Goal: Task Accomplishment & Management: Complete application form

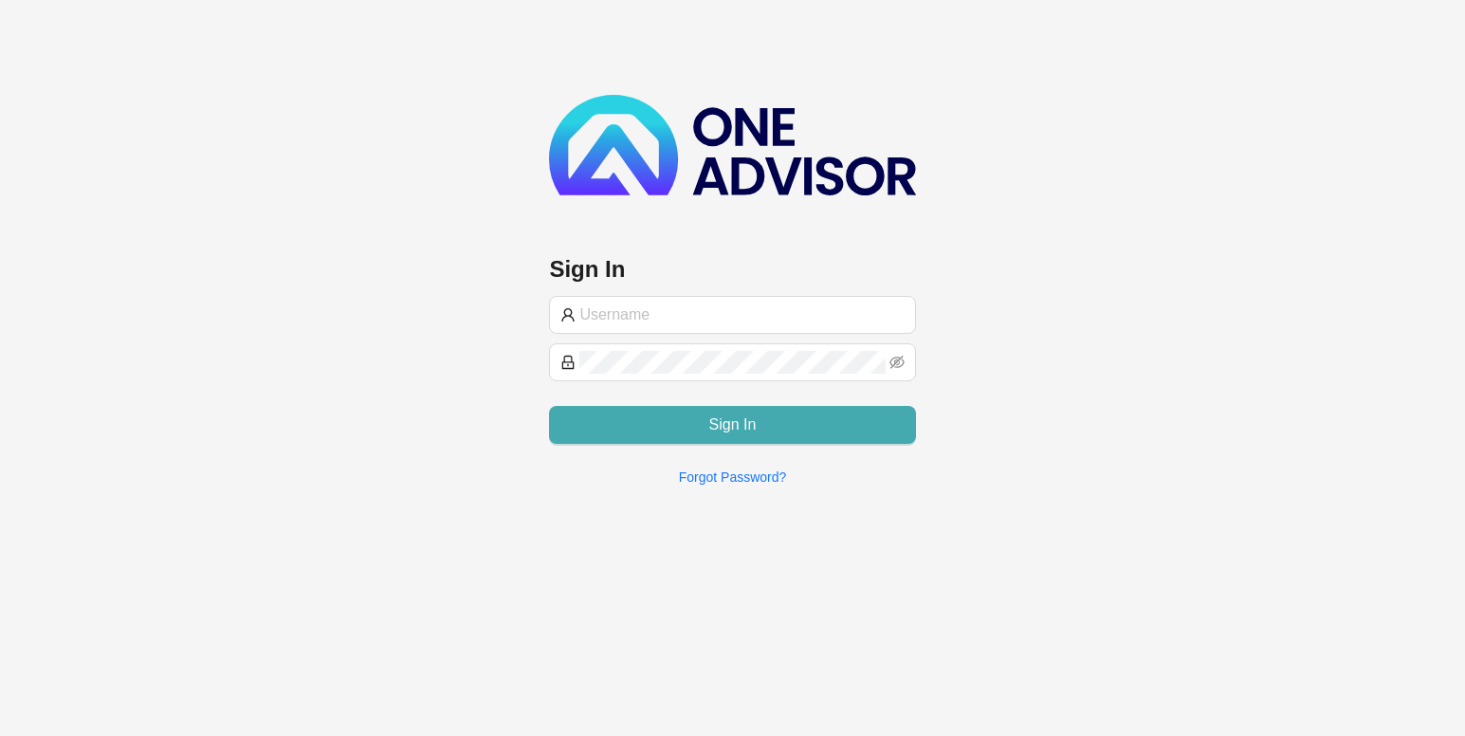
type input "trudie@bekkerinvestments.co.za"
click at [666, 413] on button "Sign In" at bounding box center [732, 425] width 366 height 38
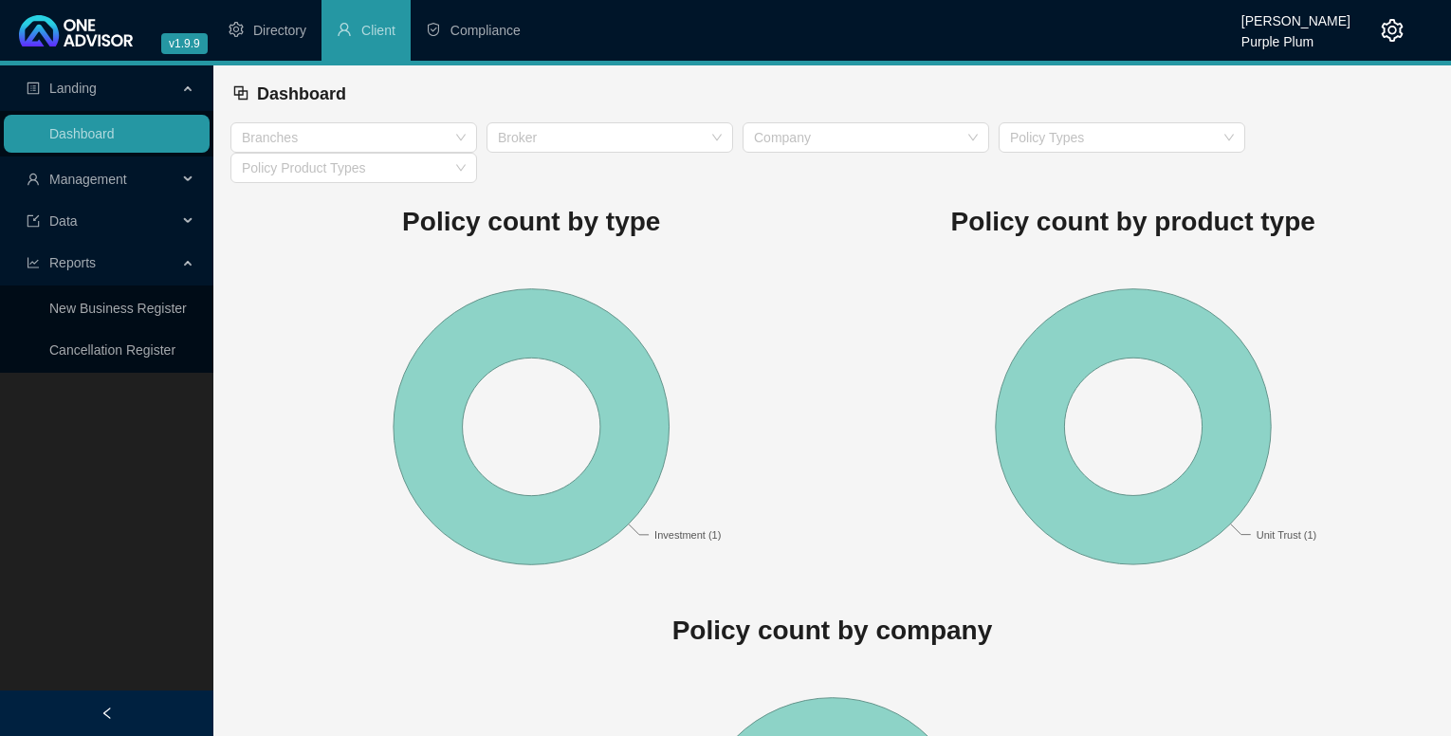
click at [182, 174] on div "Management" at bounding box center [107, 179] width 206 height 38
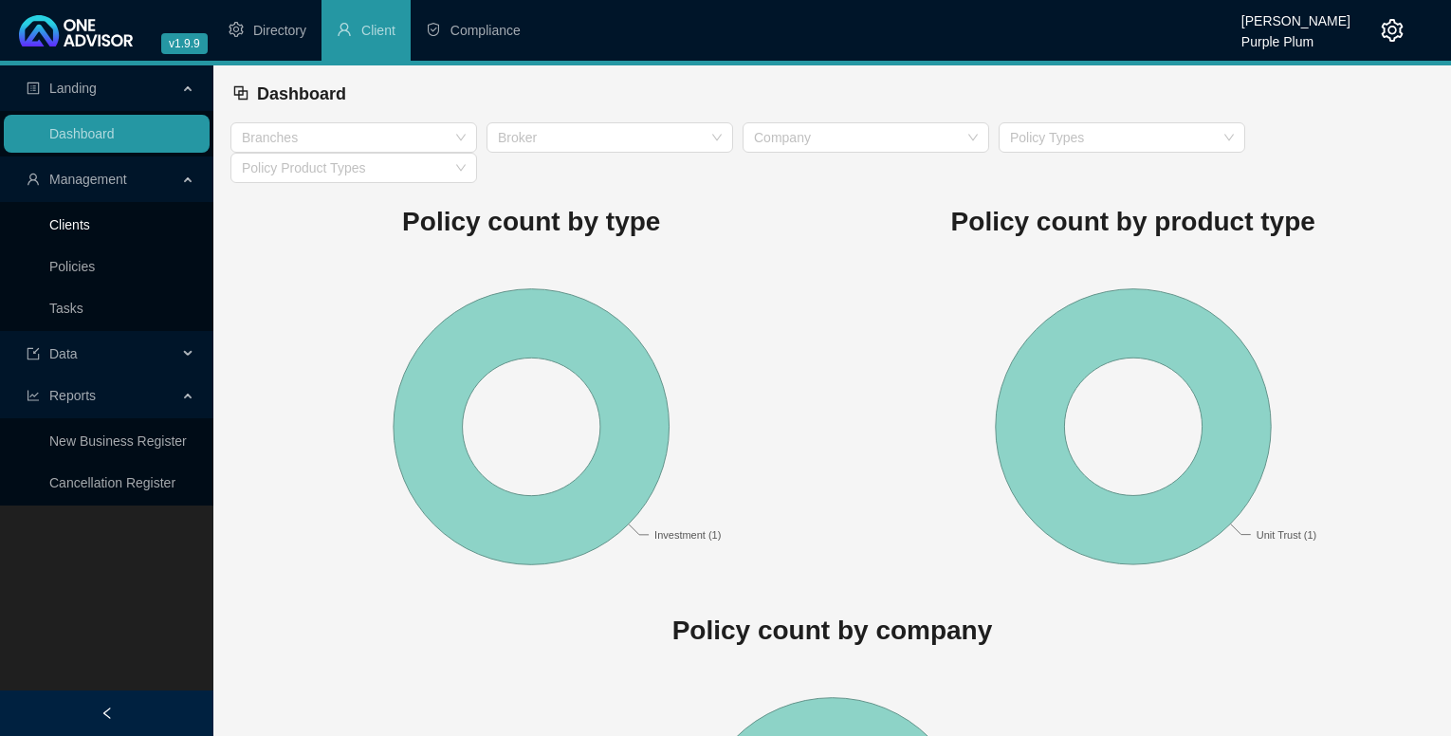
click at [90, 228] on link "Clients" at bounding box center [69, 224] width 41 height 15
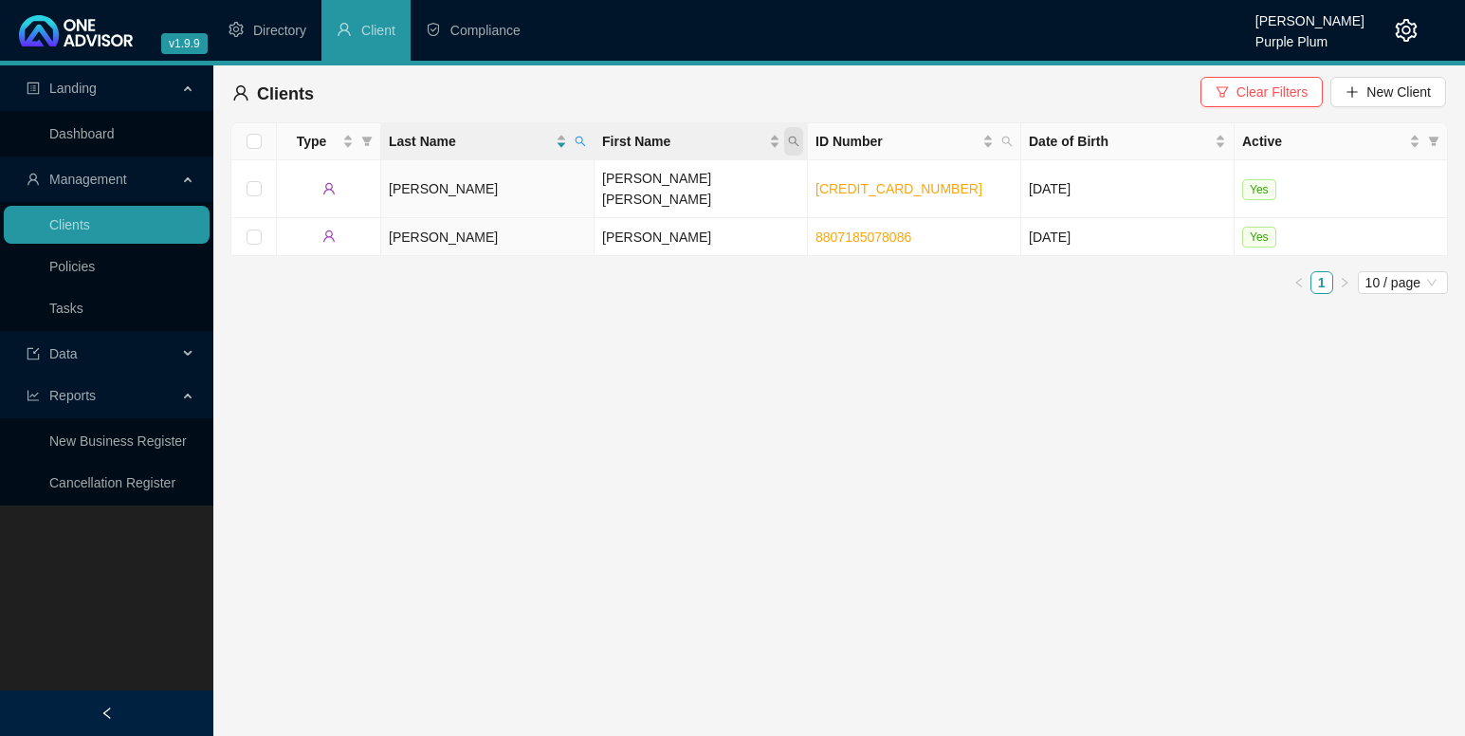
click at [794, 137] on icon "search" at bounding box center [794, 142] width 10 height 10
type input "visagie"
click at [655, 212] on span "Search" at bounding box center [671, 216] width 42 height 21
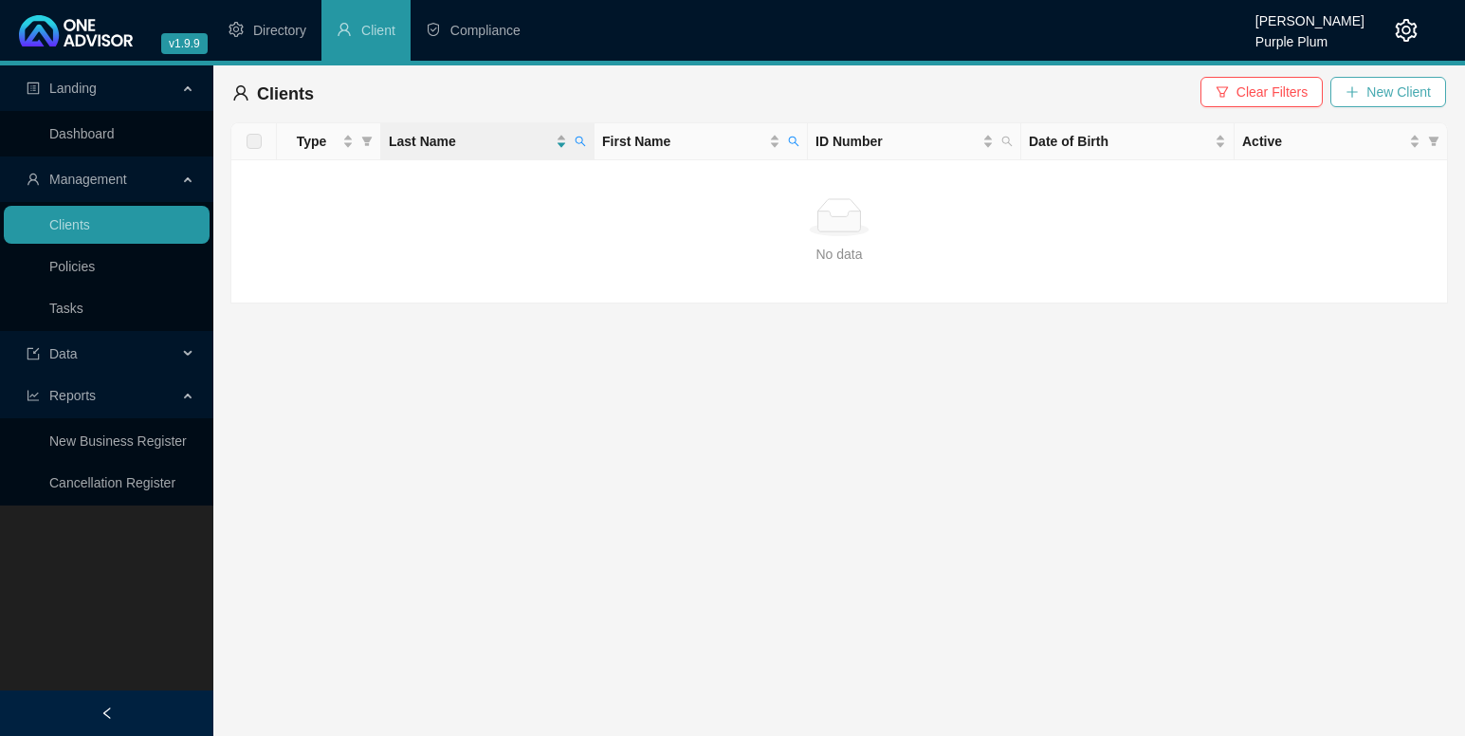
click at [1375, 91] on span "New Client" at bounding box center [1399, 92] width 64 height 21
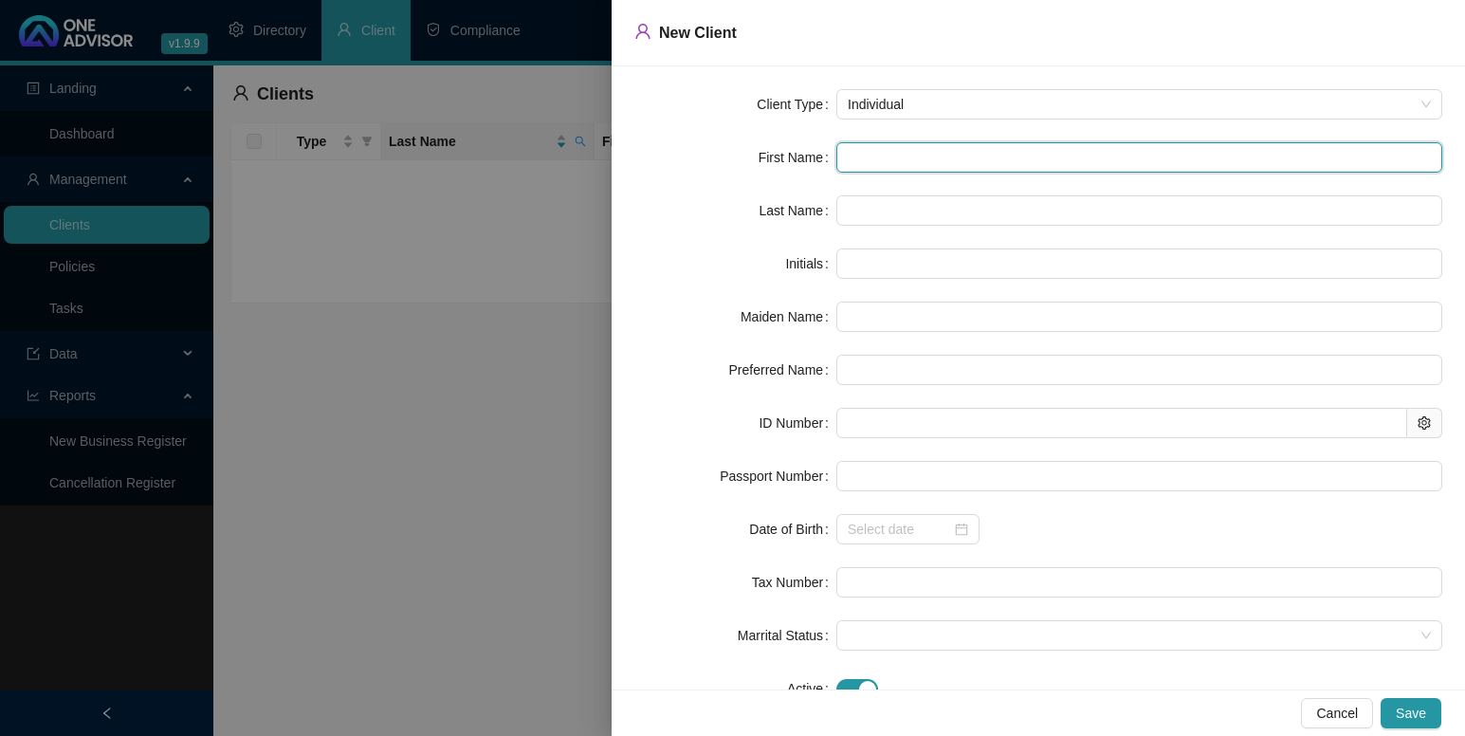
click at [885, 160] on input "text" at bounding box center [1139, 157] width 606 height 30
type input "S"
type input "Sh"
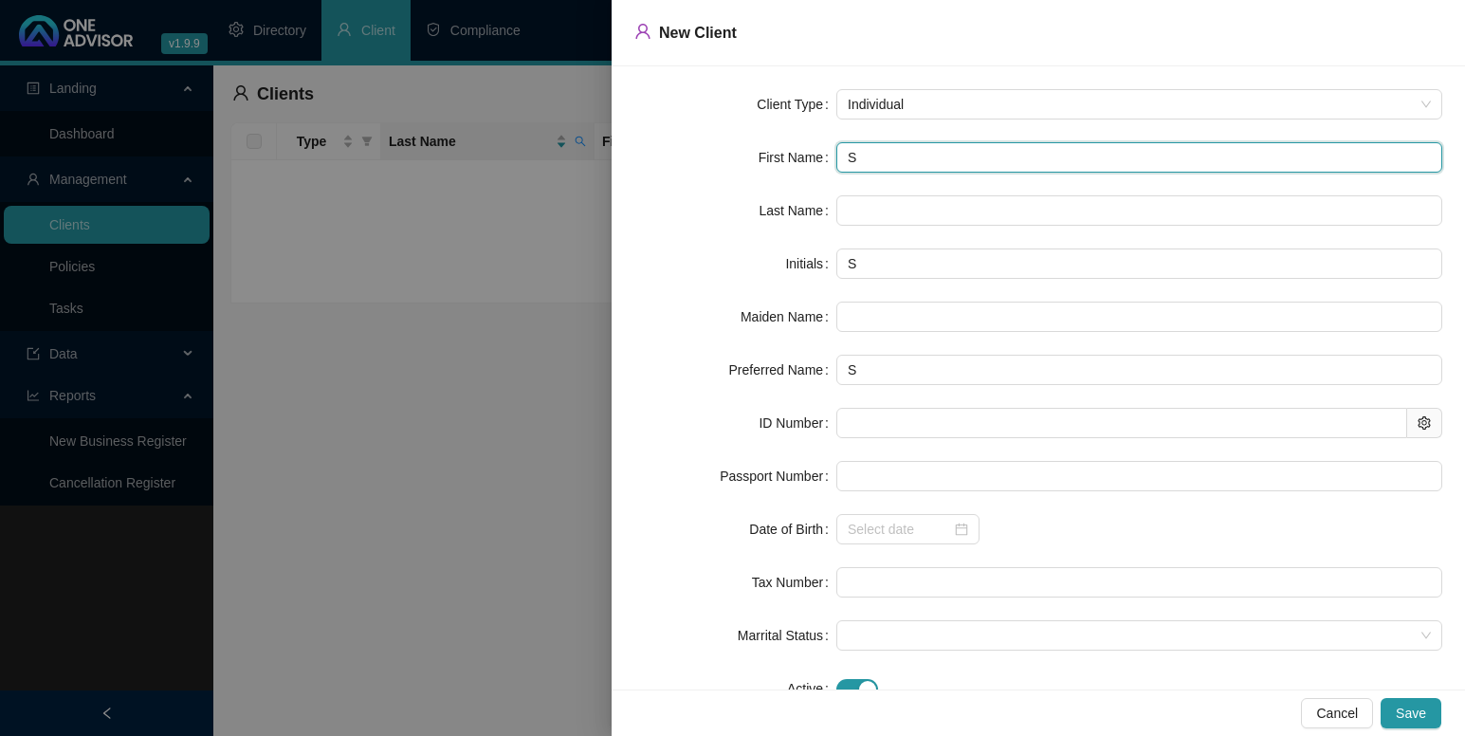
type input "Sh"
type input "Sha"
type input "Shar"
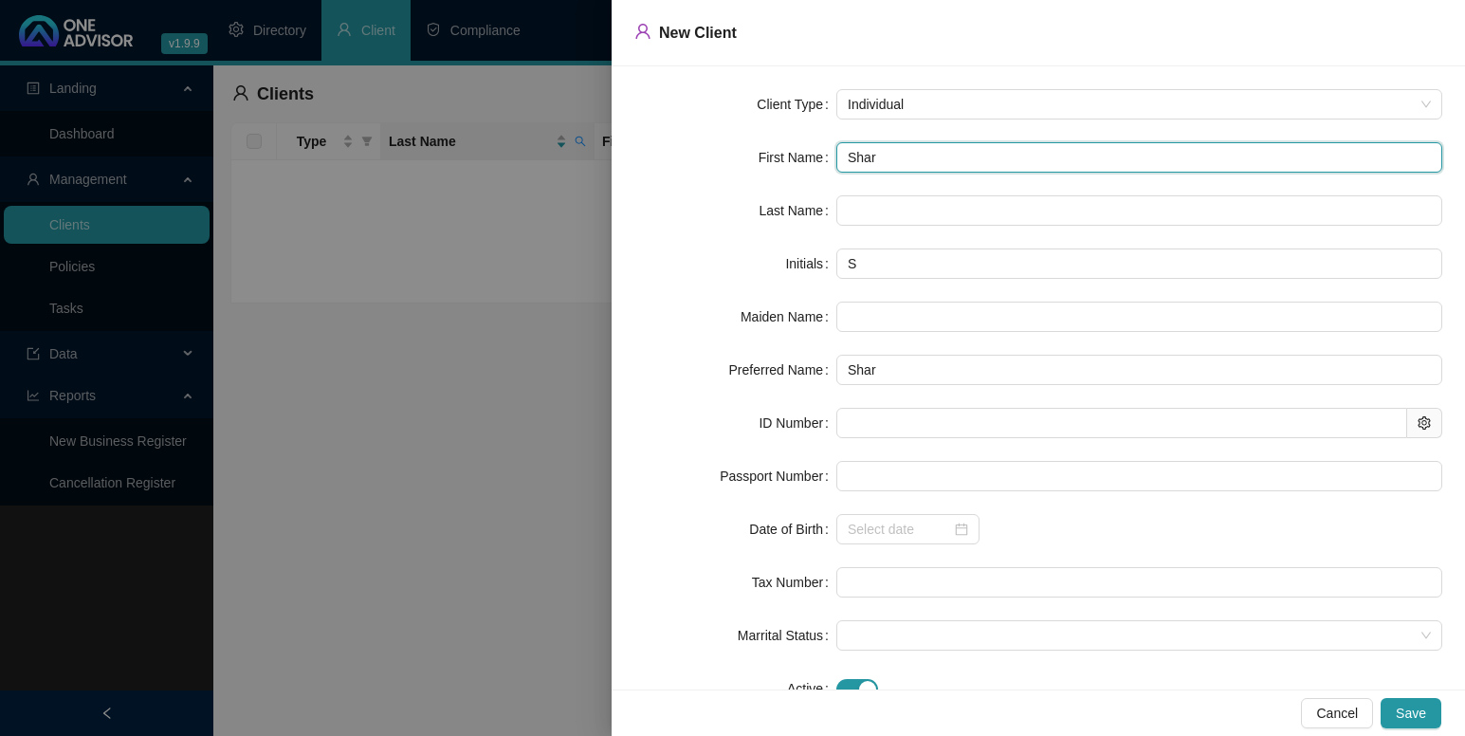
type input "Shard"
type input "Shardé"
type input "Shardé D"
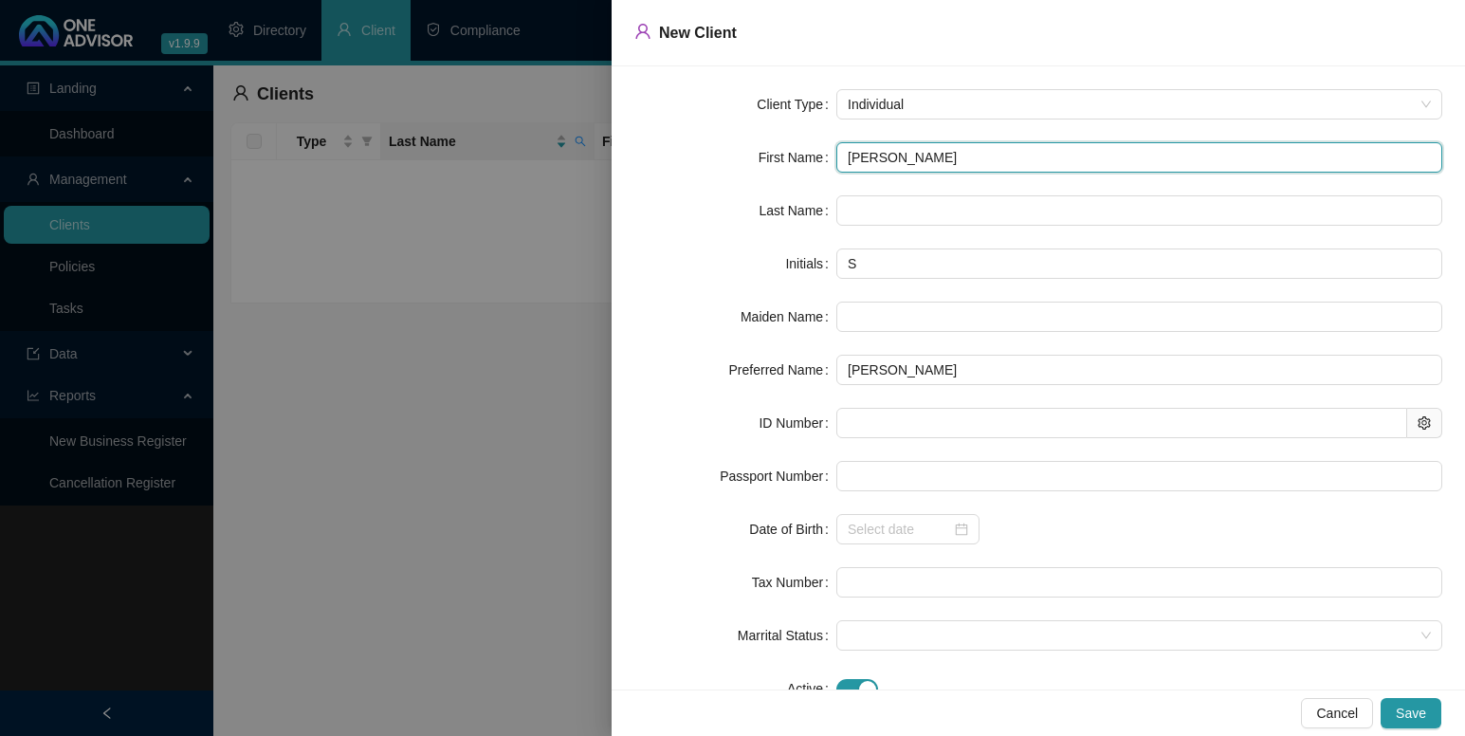
type input "SD"
type input "Shardé Dominique"
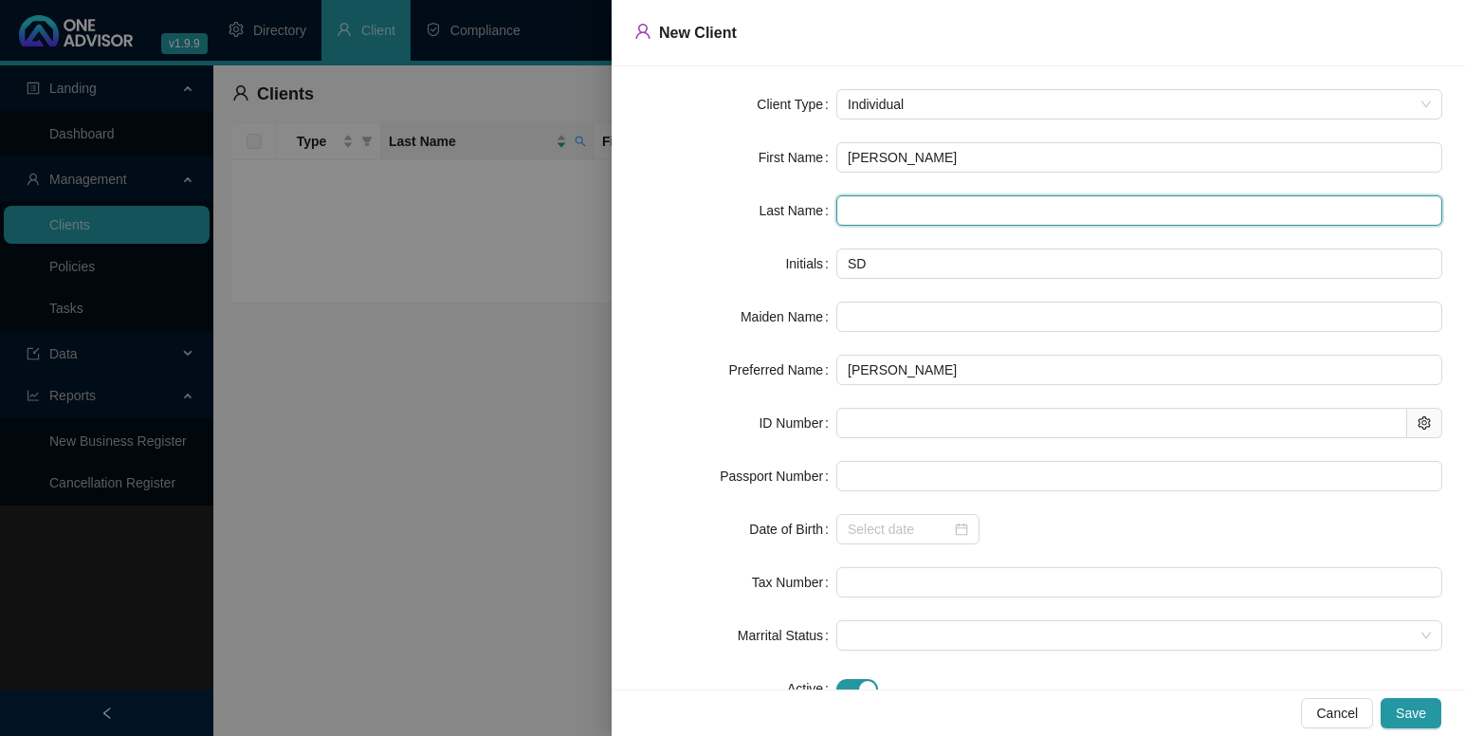
click at [863, 220] on input "text" at bounding box center [1139, 210] width 606 height 30
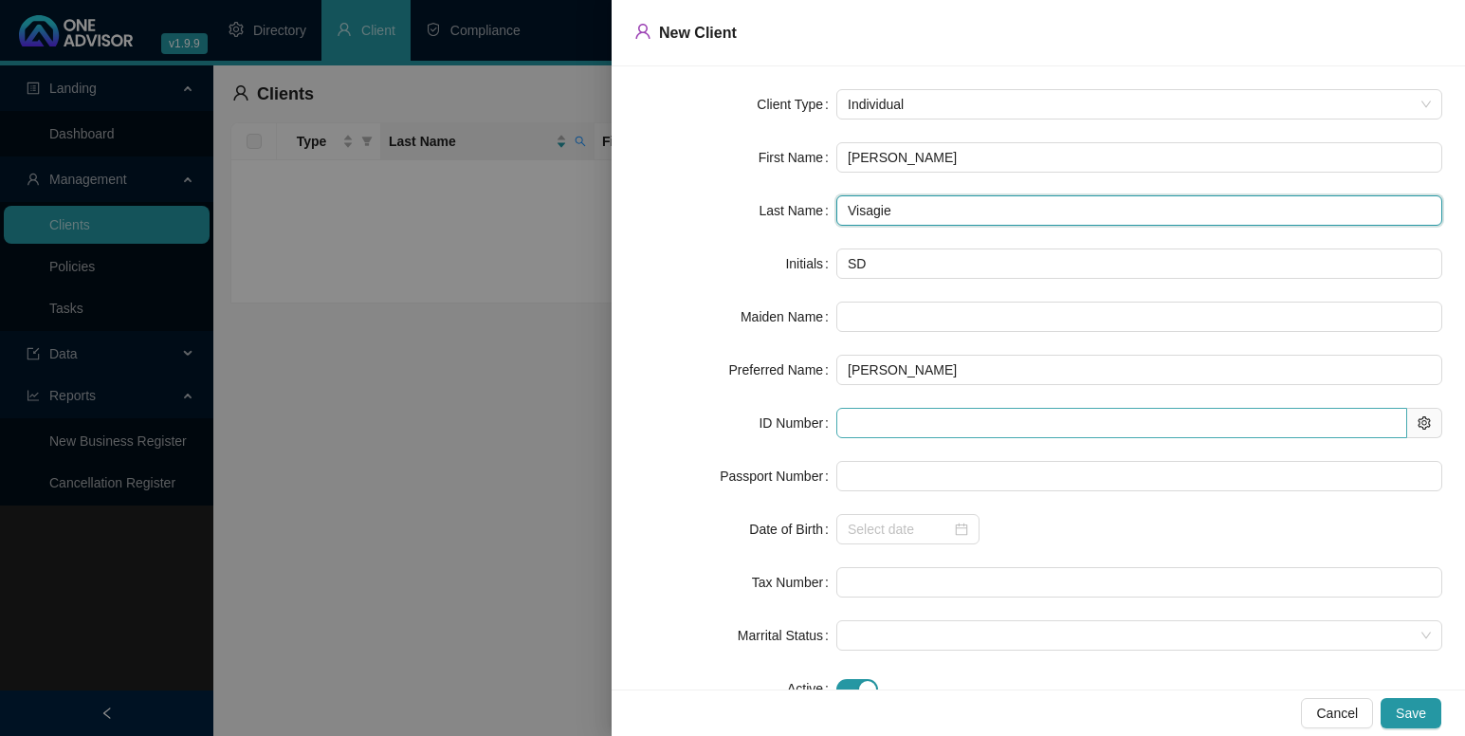
type input "Visagie"
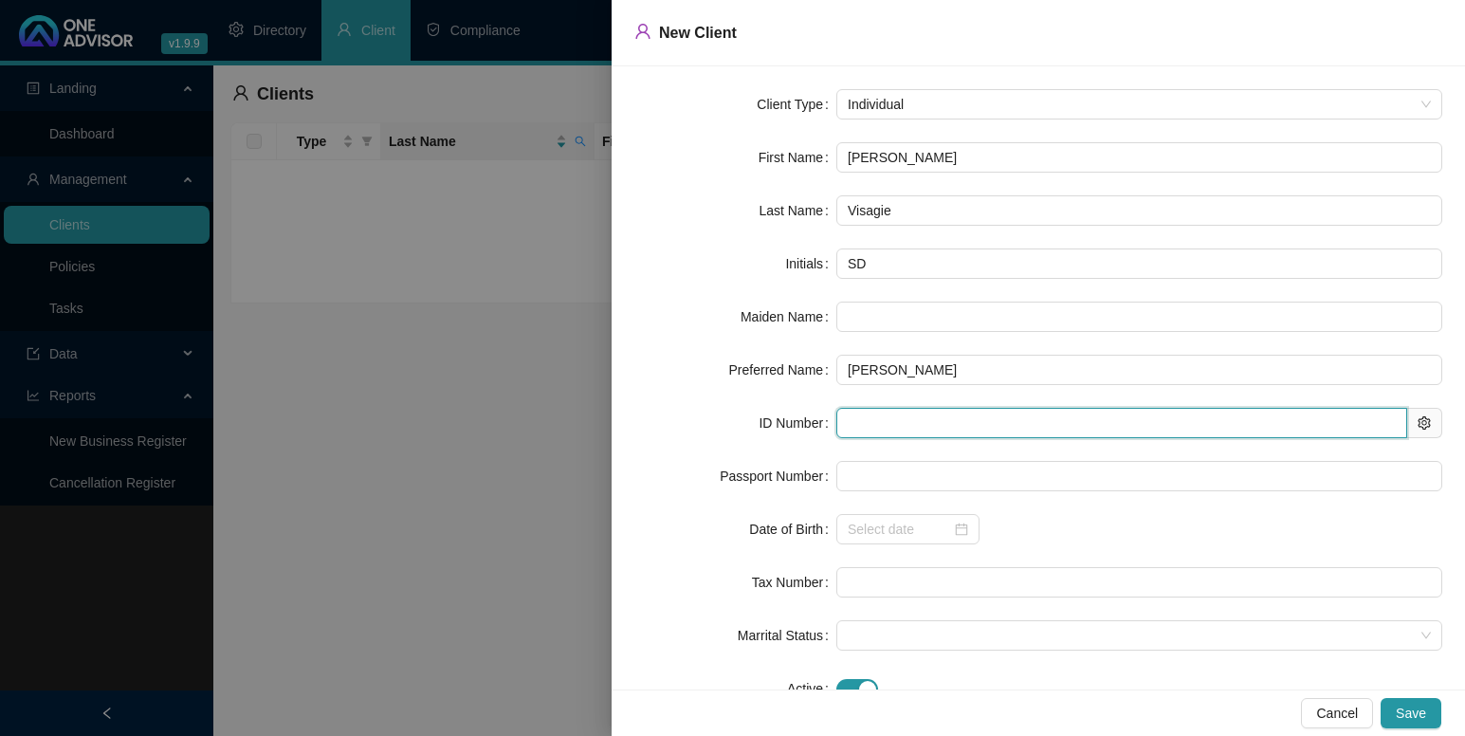
click at [864, 417] on input "text" at bounding box center [1121, 423] width 571 height 30
type input "870318"
type input "1987-03-18"
type input "8703180075088"
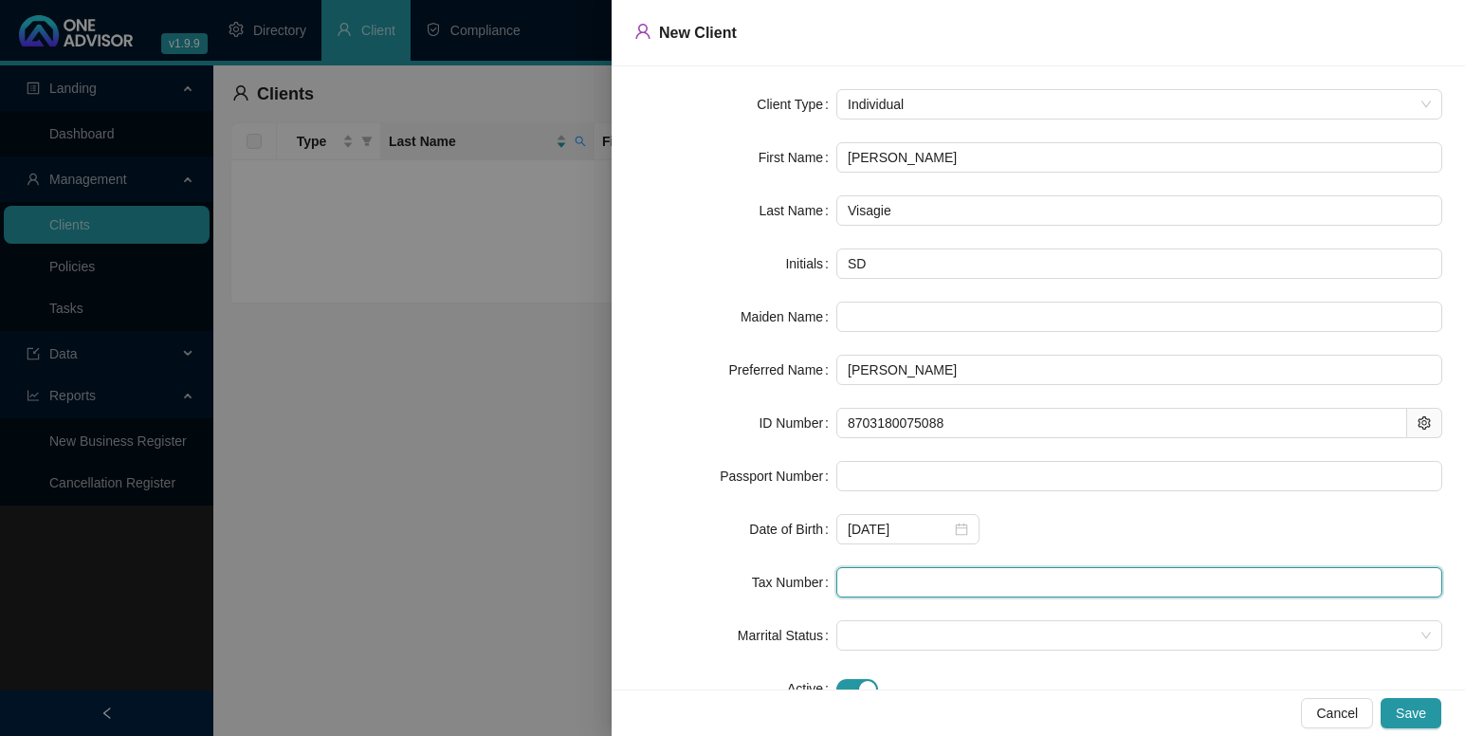
click at [855, 591] on input "text" at bounding box center [1139, 582] width 606 height 30
click at [977, 633] on span at bounding box center [1139, 635] width 583 height 28
type input "1205648171"
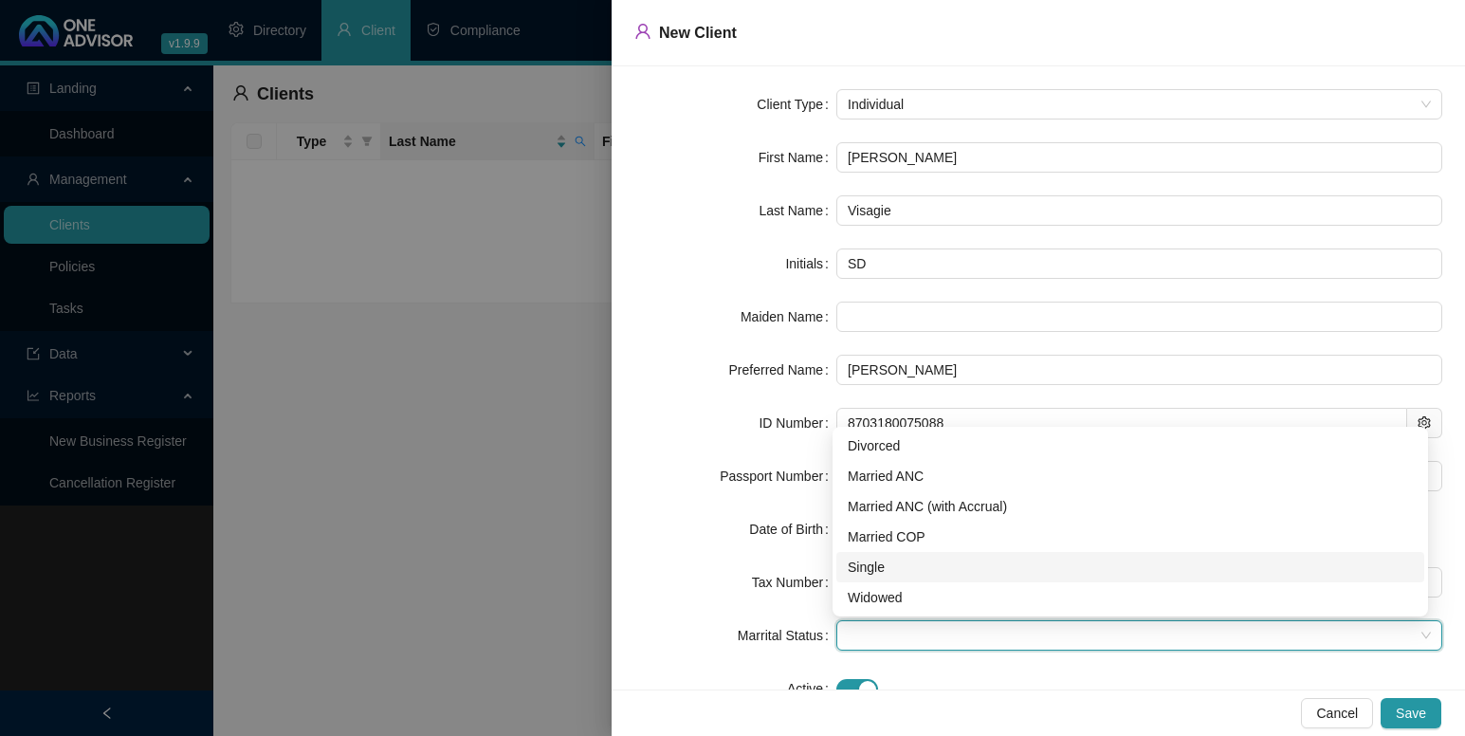
click at [885, 566] on div "Single" at bounding box center [1130, 567] width 565 height 21
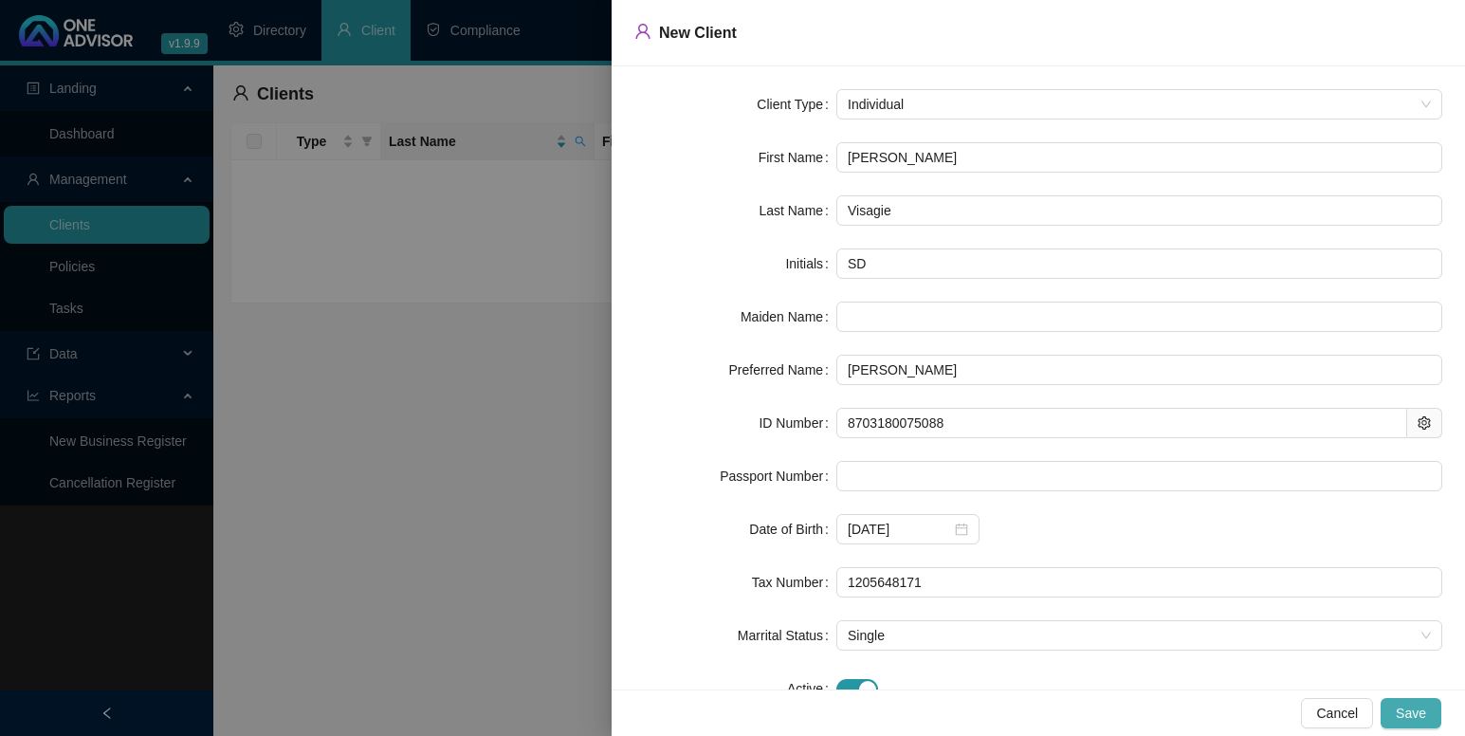
click at [1426, 714] on button "Save" at bounding box center [1411, 713] width 61 height 30
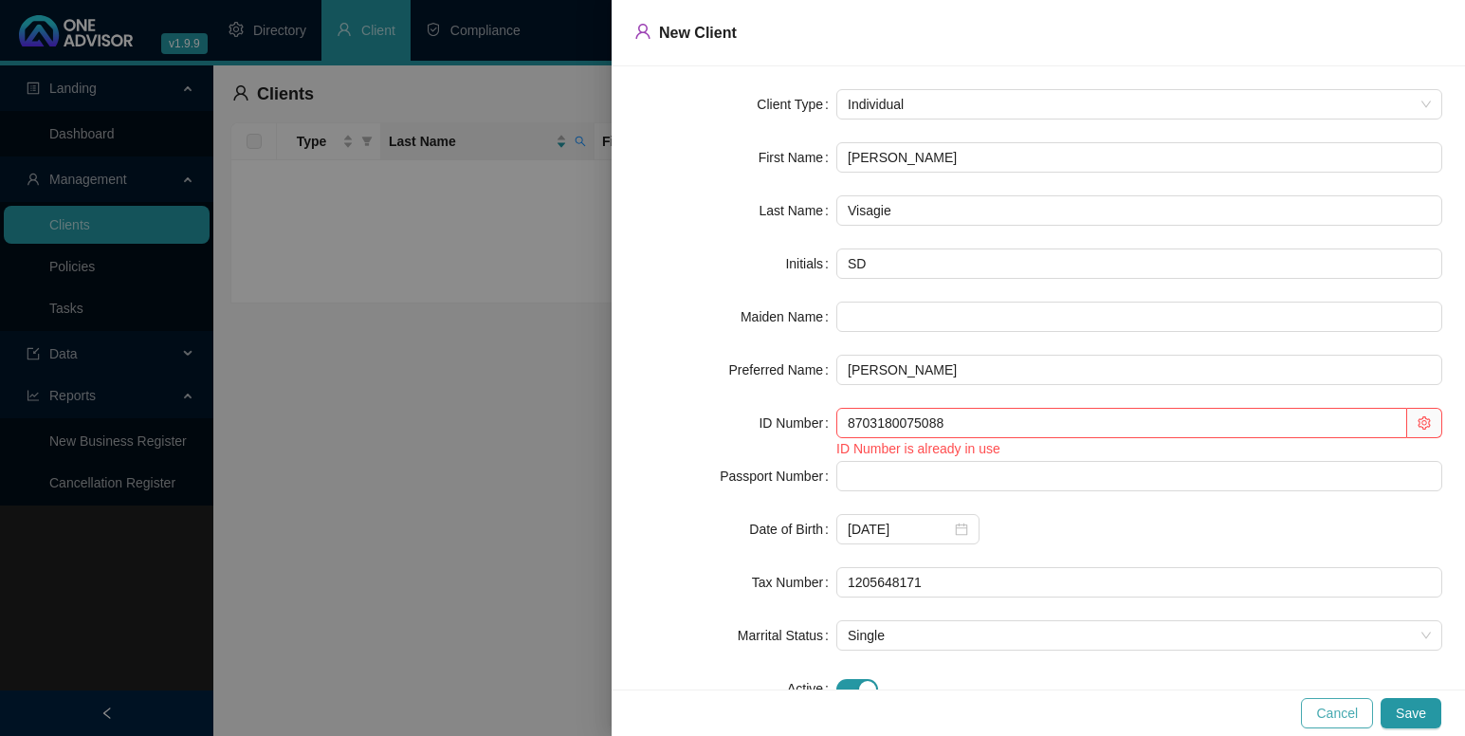
click at [1342, 709] on span "Cancel" at bounding box center [1337, 713] width 42 height 21
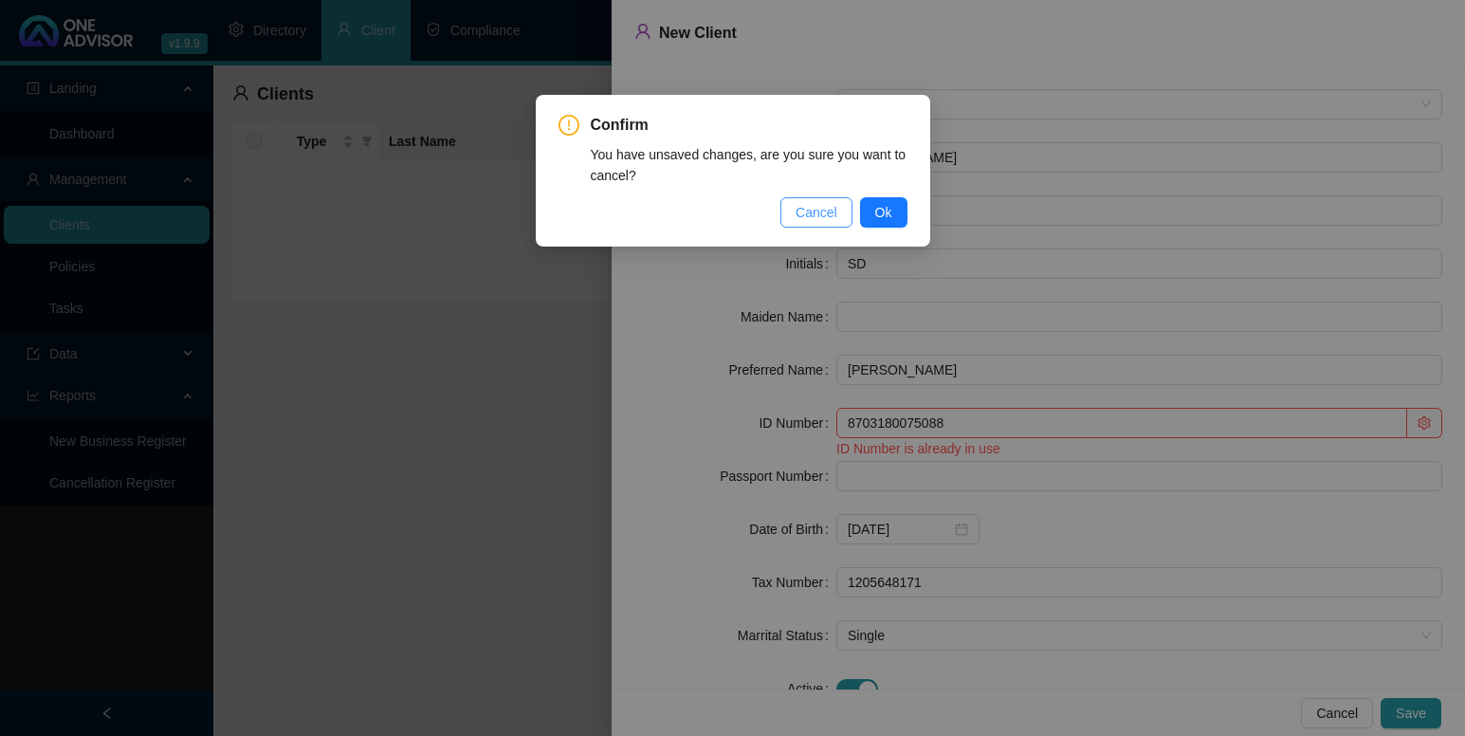
click at [816, 207] on span "Cancel" at bounding box center [817, 212] width 42 height 21
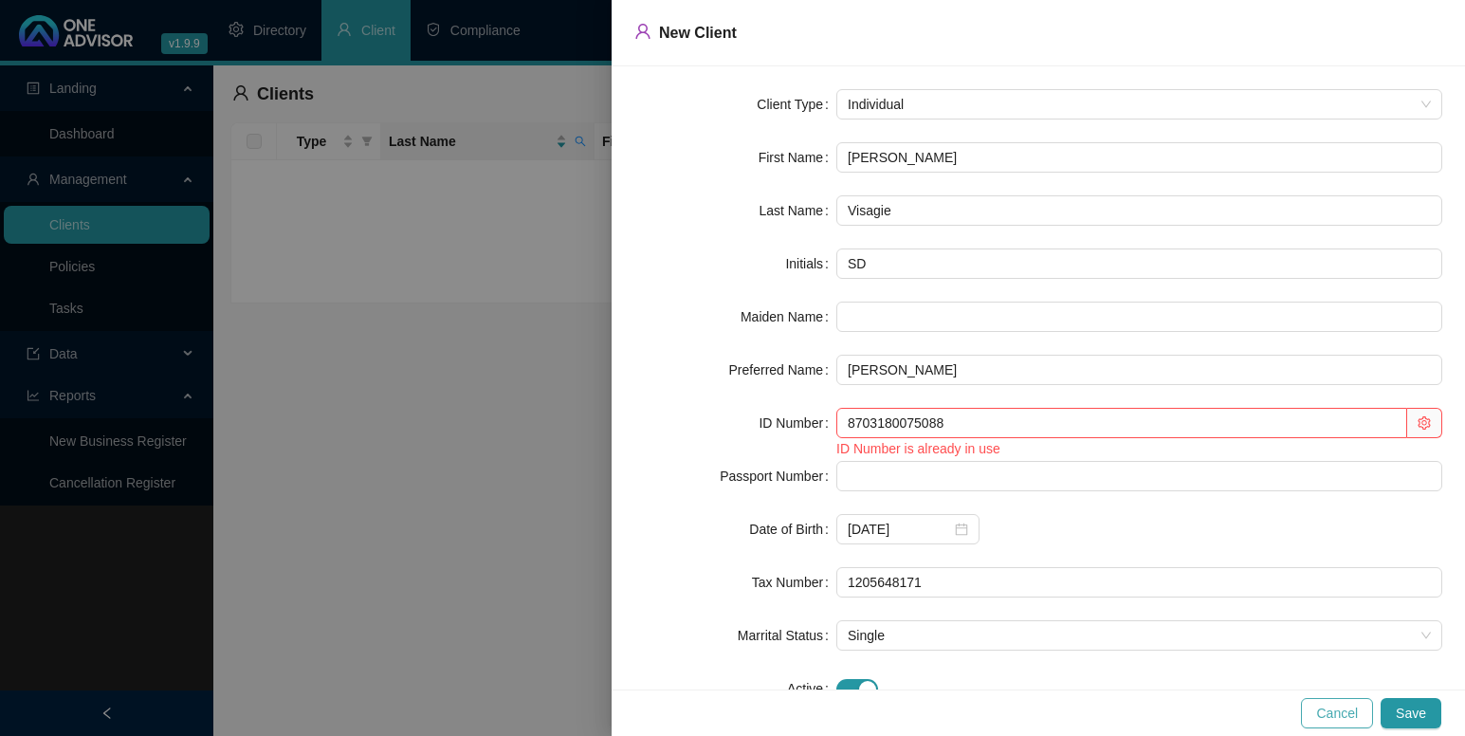
click at [1322, 711] on span "Cancel" at bounding box center [1337, 713] width 42 height 21
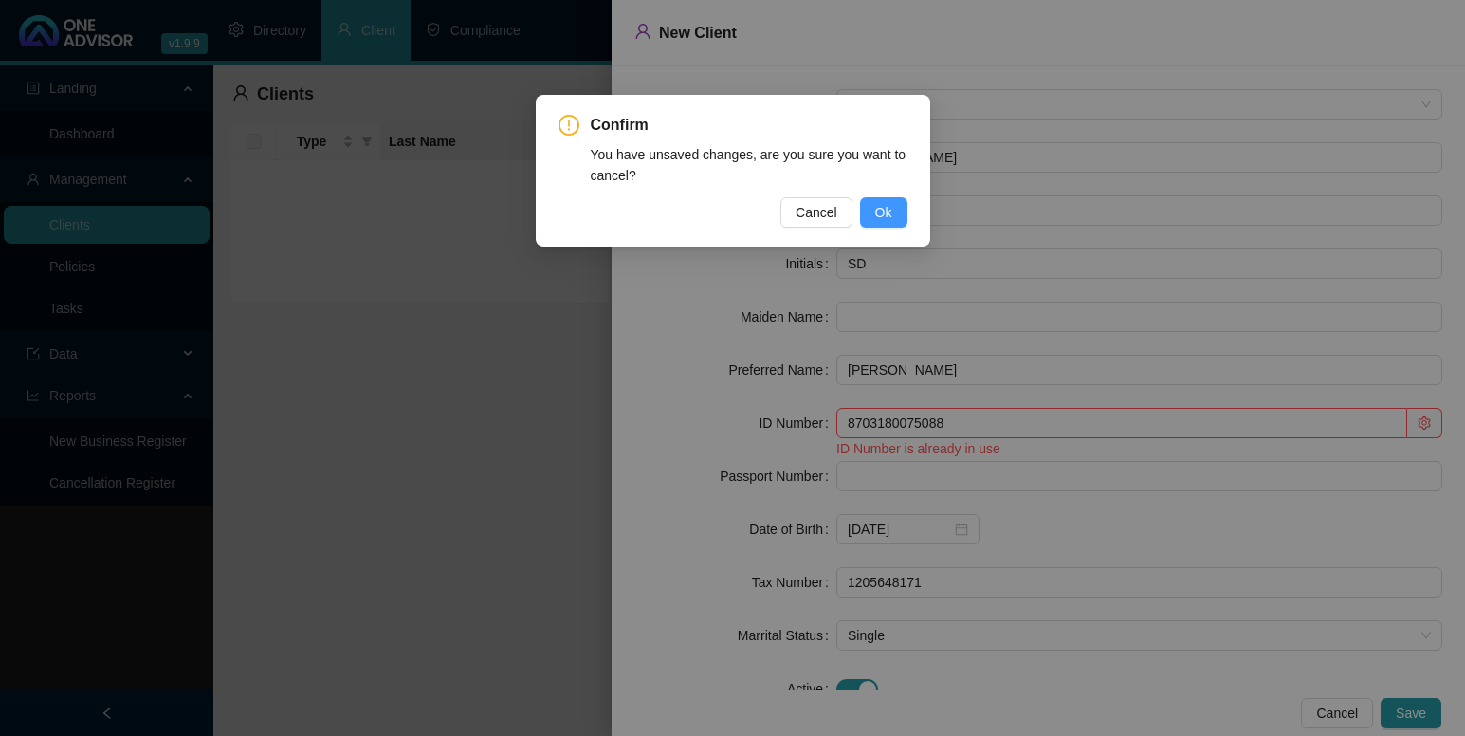
click at [890, 208] on span "Ok" at bounding box center [883, 212] width 17 height 21
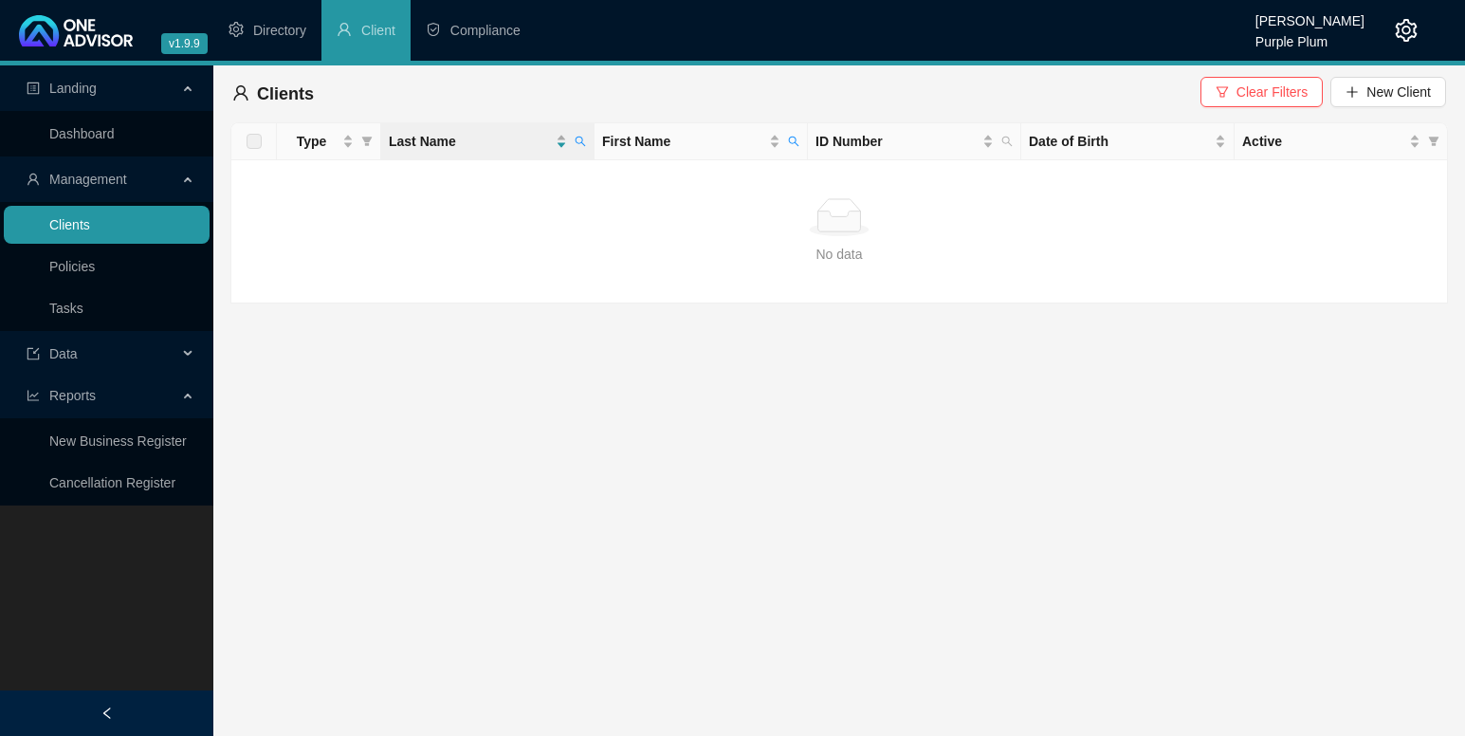
click at [72, 227] on link "Clients" at bounding box center [69, 224] width 41 height 15
click at [1268, 86] on span "Clear Filters" at bounding box center [1272, 92] width 71 height 21
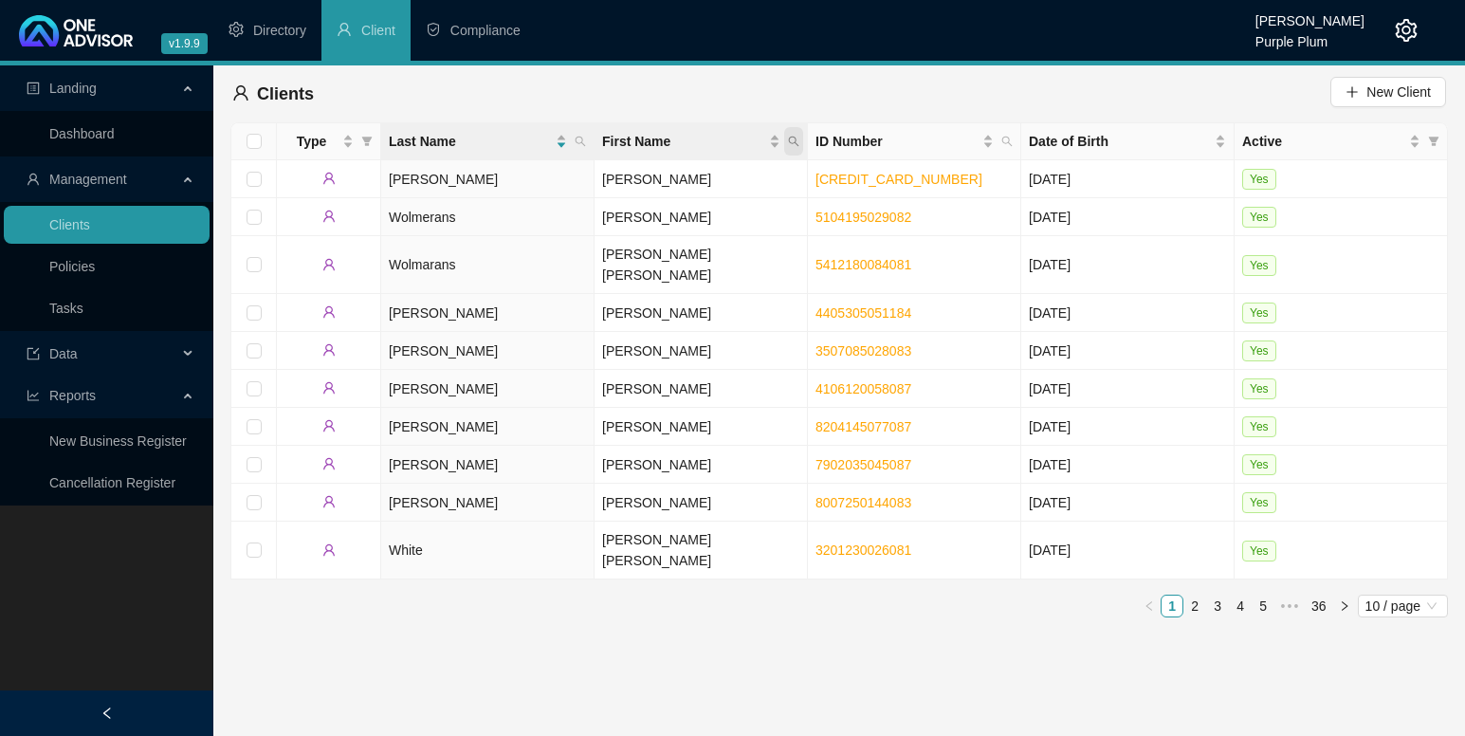
click at [791, 138] on icon "search" at bounding box center [794, 142] width 10 height 10
click at [656, 179] on input "text" at bounding box center [706, 182] width 178 height 30
type input "sharde"
click at [651, 217] on span "Search" at bounding box center [671, 216] width 42 height 21
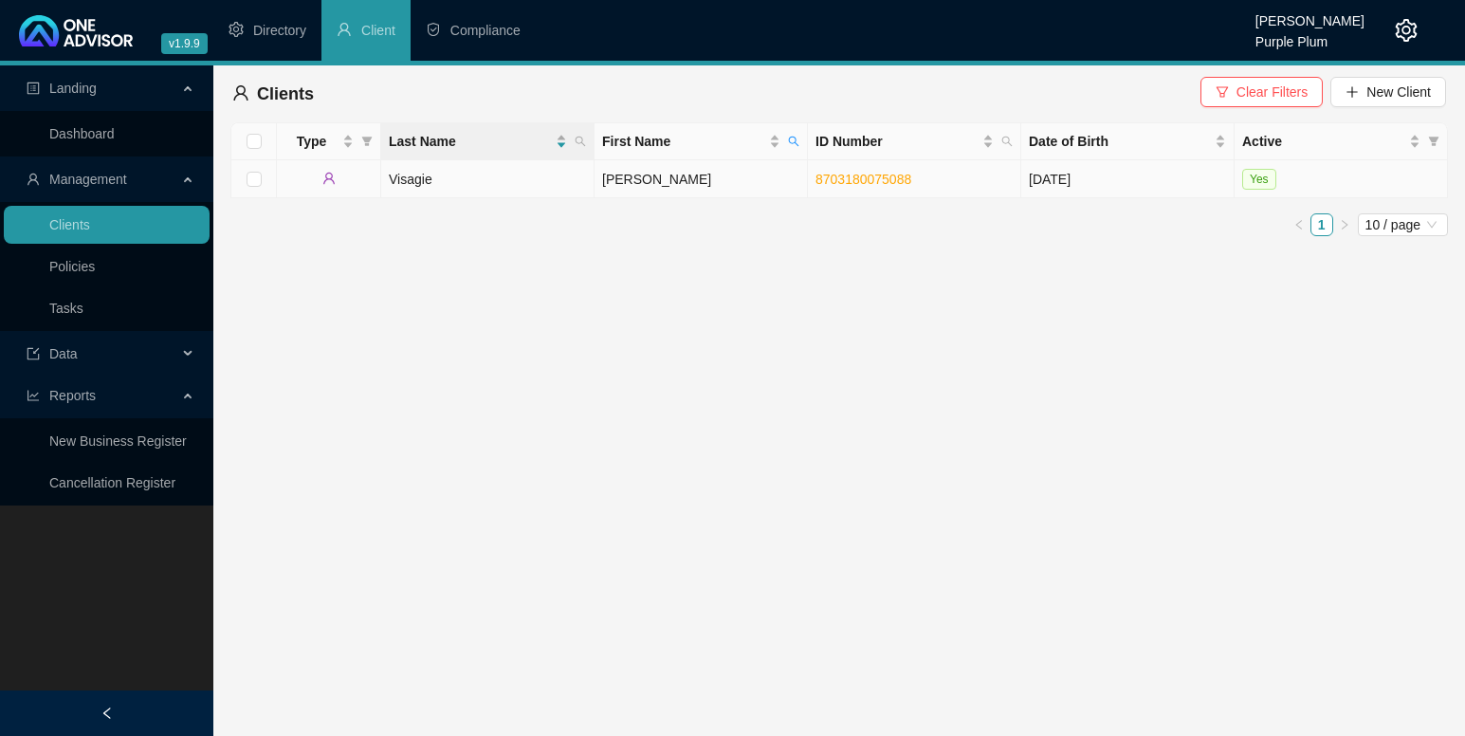
click at [410, 177] on td "Visagie" at bounding box center [487, 179] width 213 height 38
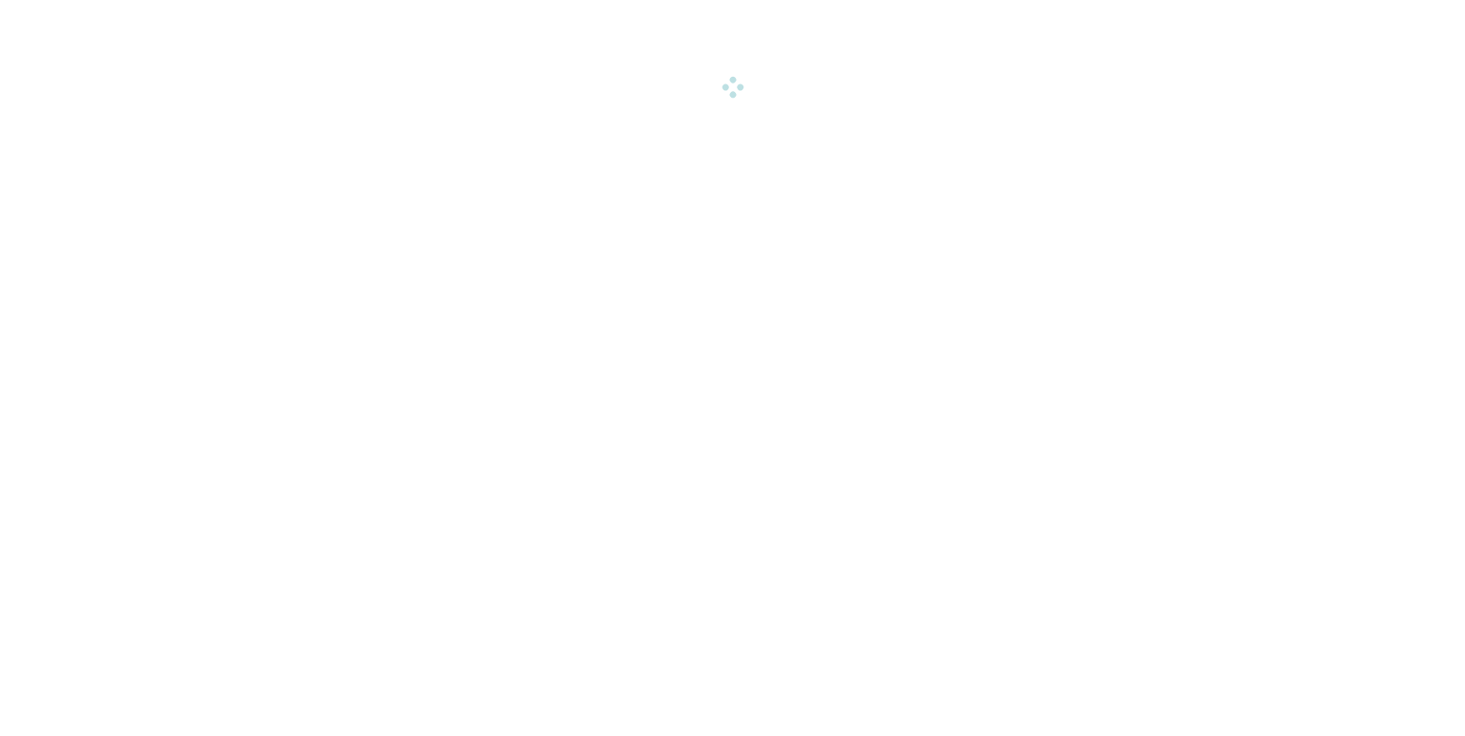
click at [410, 97] on html "v1.9.9 Paul Bekker Purple Plum Directory Client Compliance Landing Dashboard Ma…" at bounding box center [732, 48] width 1465 height 97
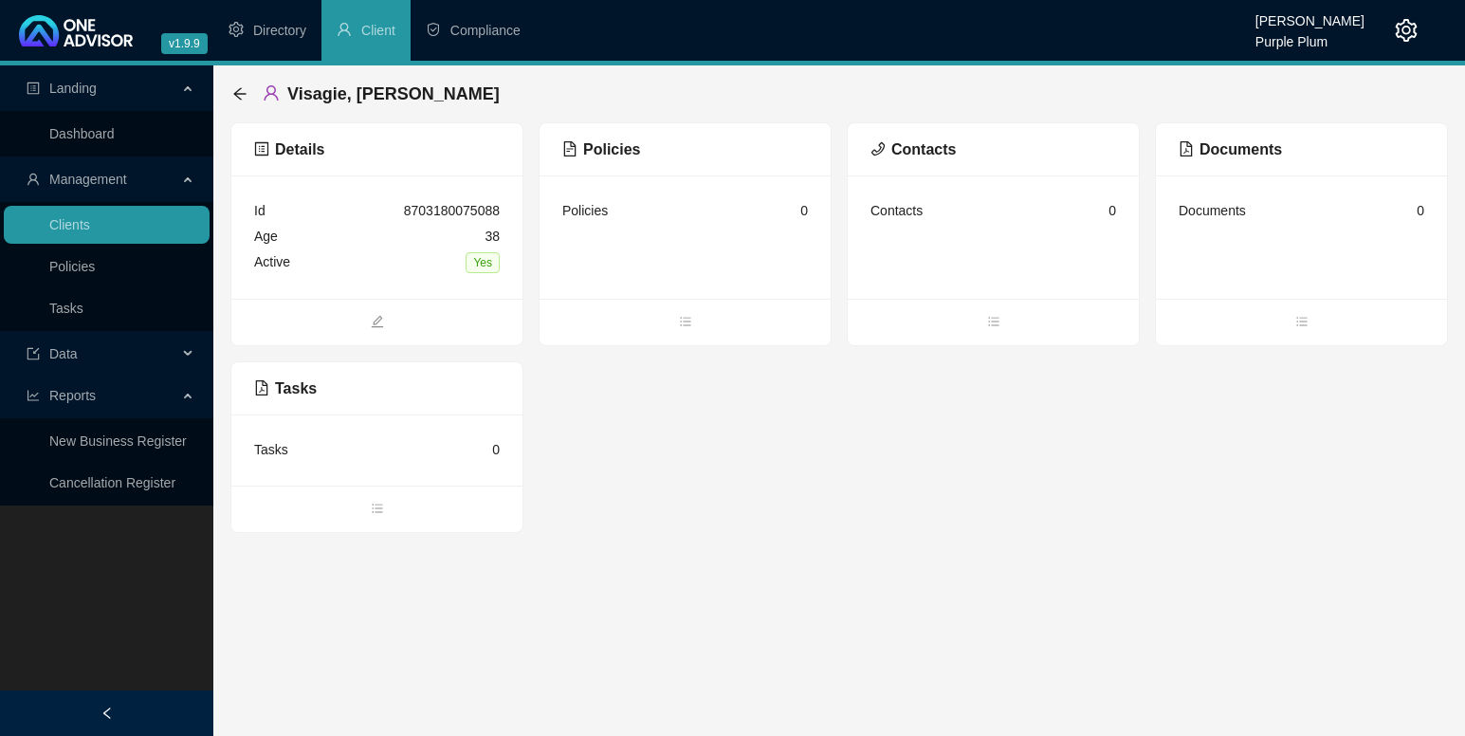
click at [266, 147] on icon "profile" at bounding box center [261, 148] width 15 height 15
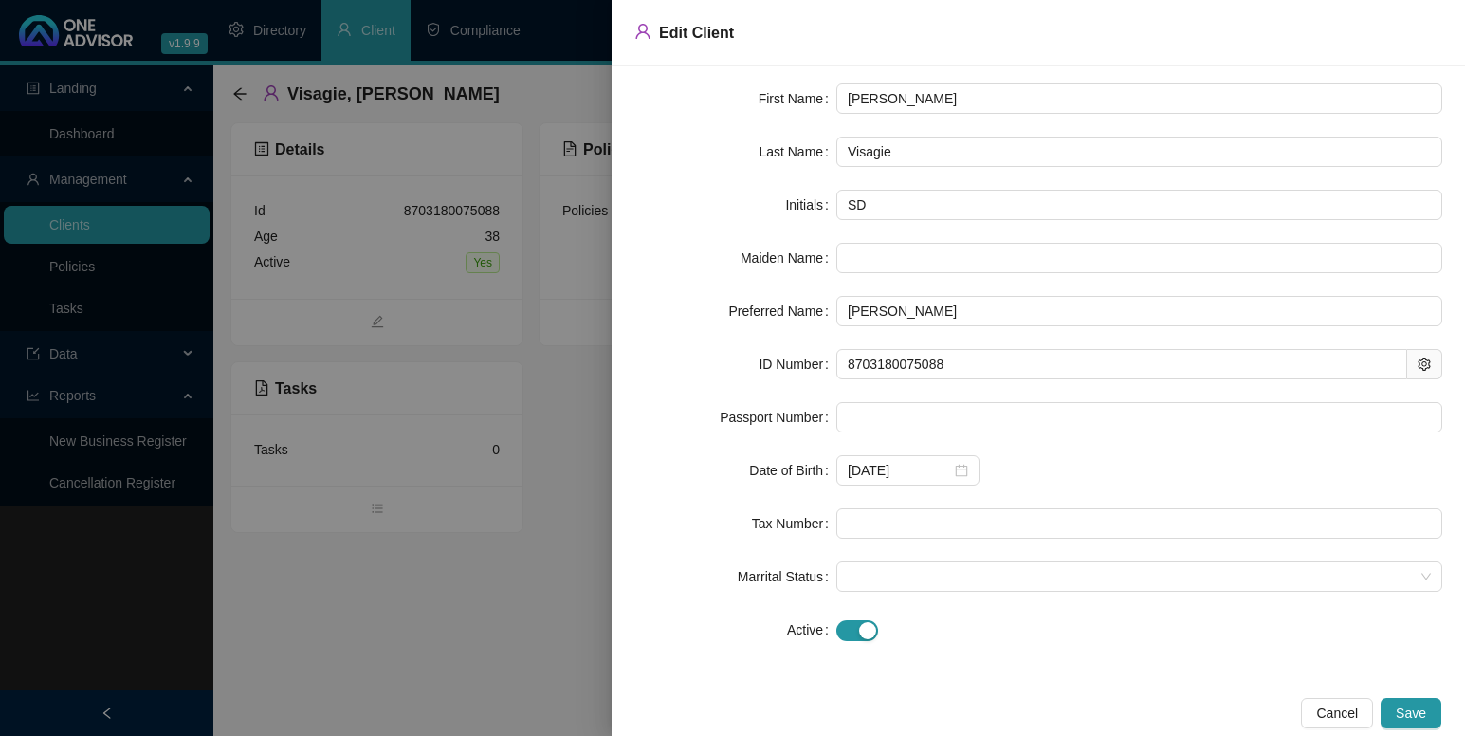
scroll to position [60, 0]
click at [855, 515] on input "text" at bounding box center [1139, 522] width 606 height 30
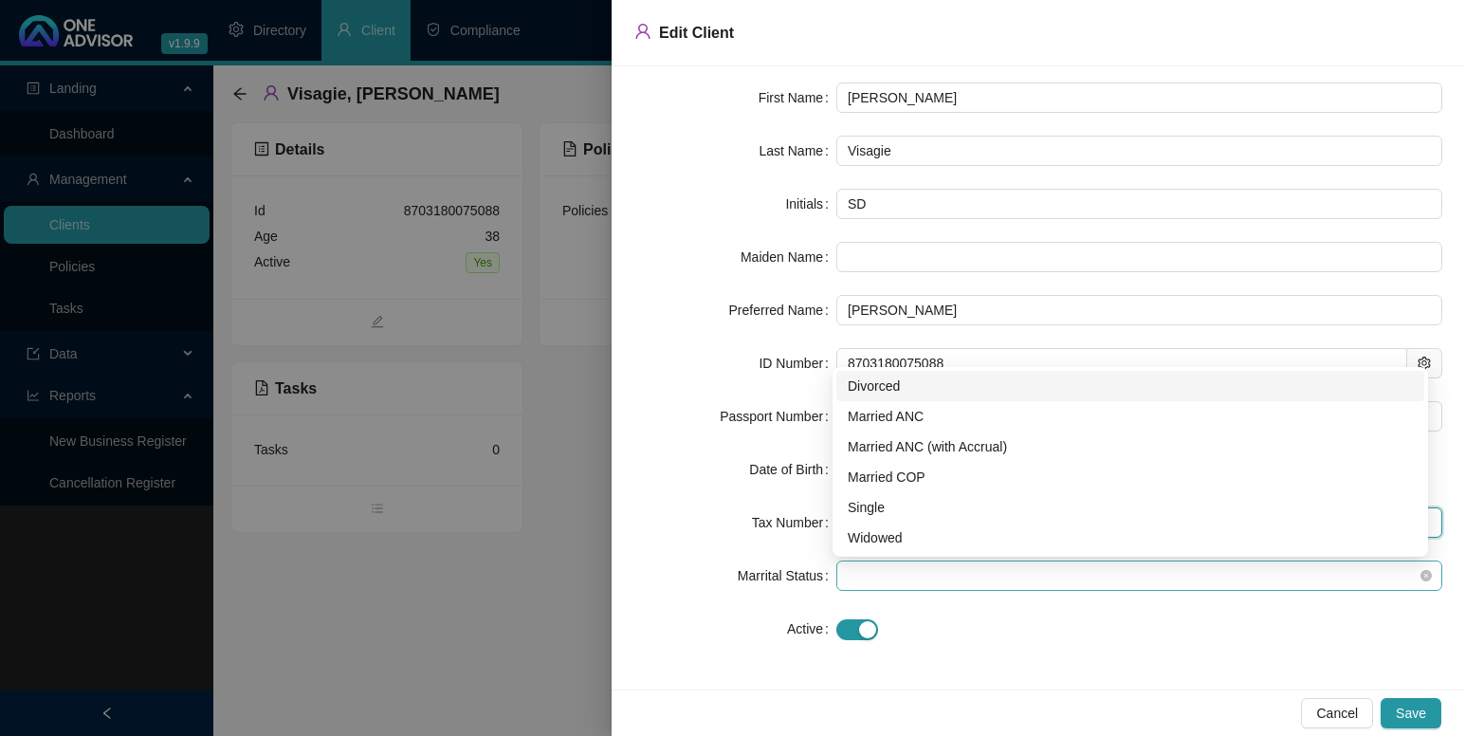
click at [854, 568] on span at bounding box center [1139, 575] width 583 height 28
type input "1205648171"
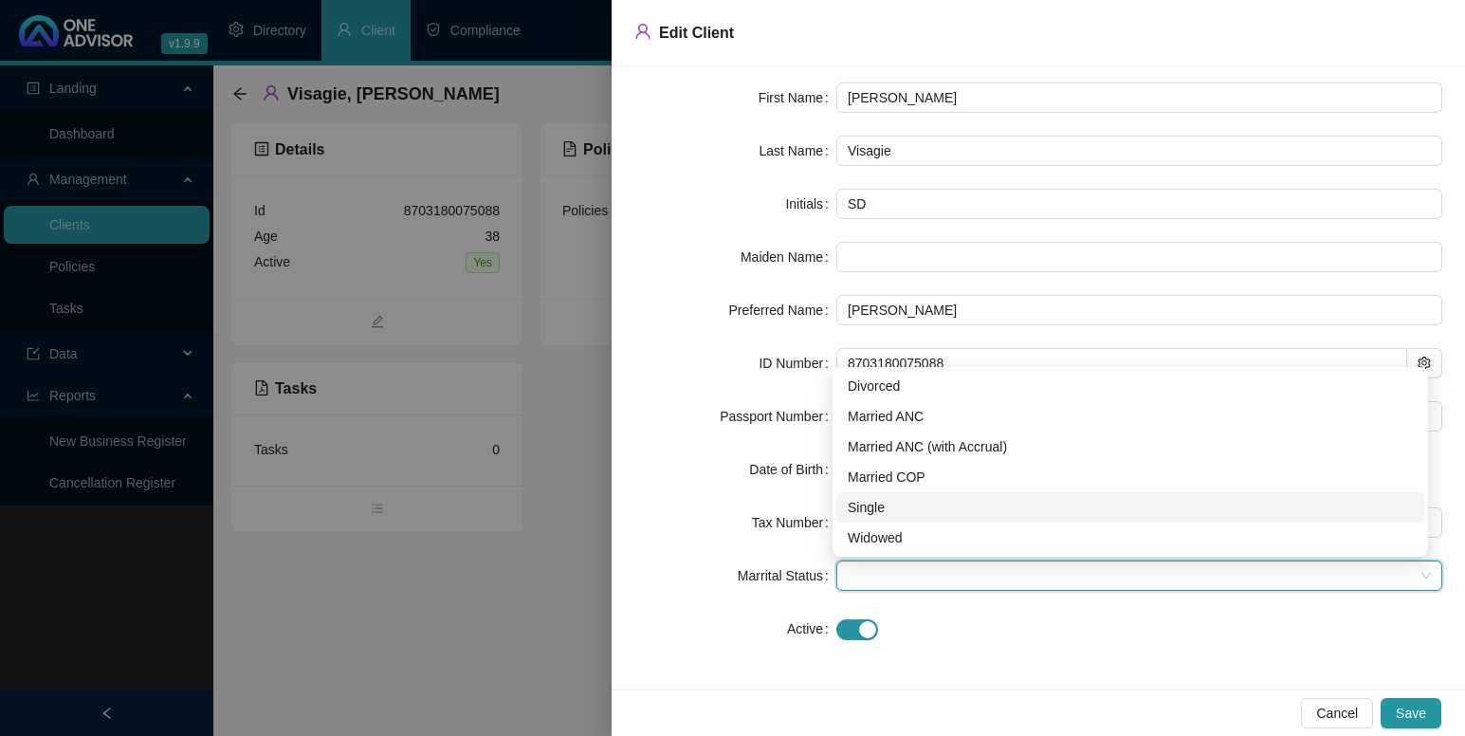
click at [855, 505] on div "Single" at bounding box center [1130, 507] width 565 height 21
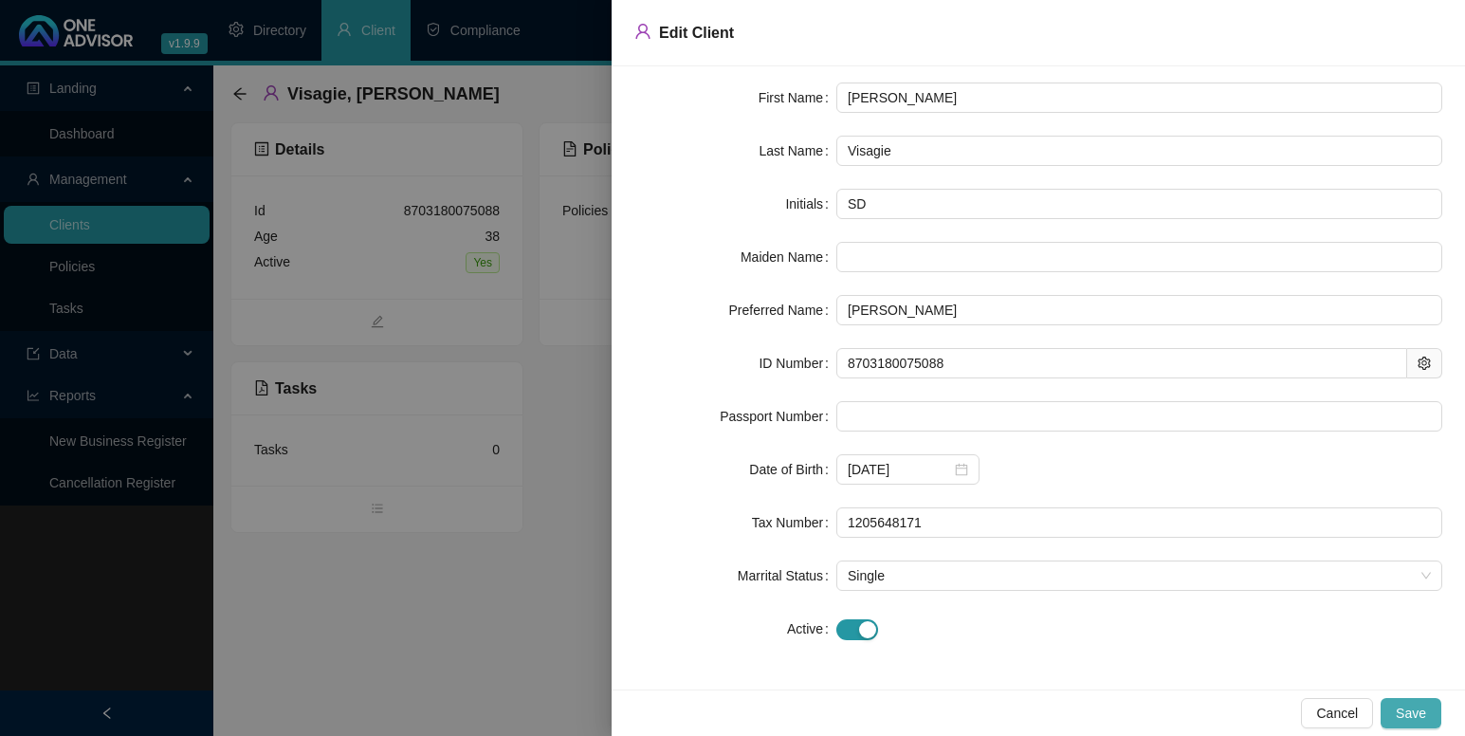
click at [1409, 712] on span "Save" at bounding box center [1411, 713] width 30 height 21
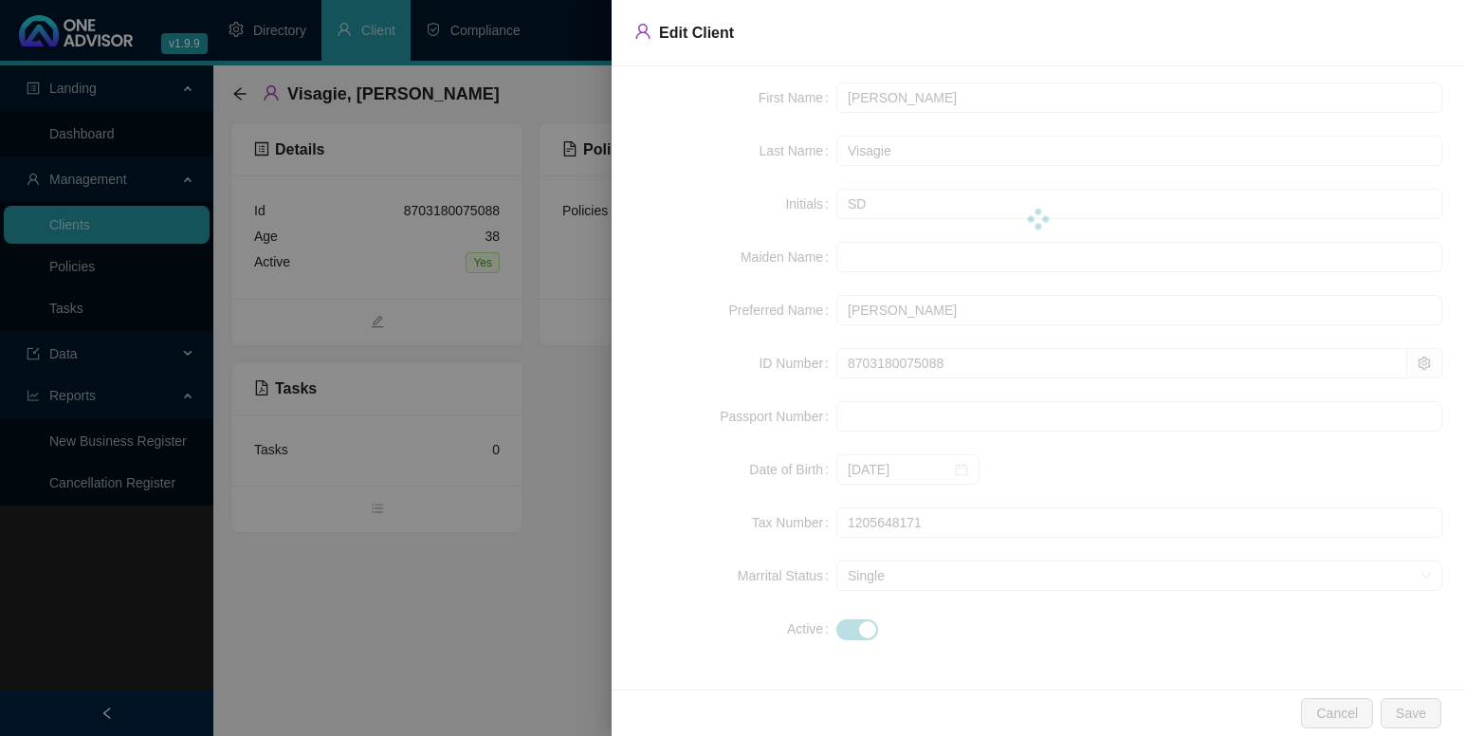
scroll to position [0, 0]
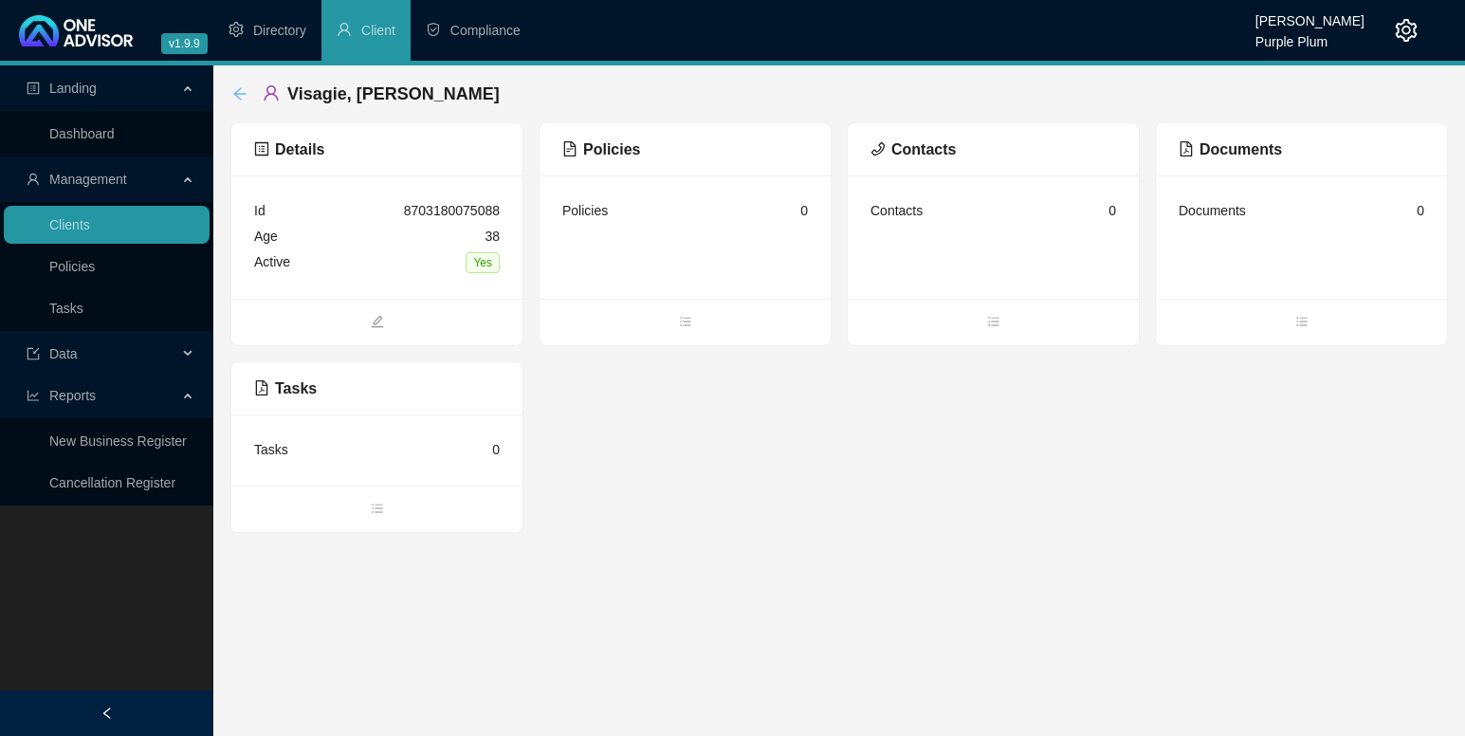
click at [242, 87] on icon "arrow-left" at bounding box center [239, 93] width 15 height 15
